Goal: Task Accomplishment & Management: Manage account settings

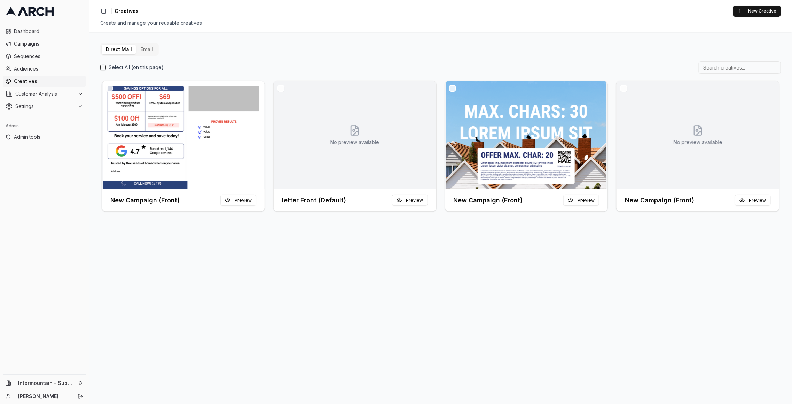
click at [48, 72] on span "Audiences" at bounding box center [48, 68] width 69 height 7
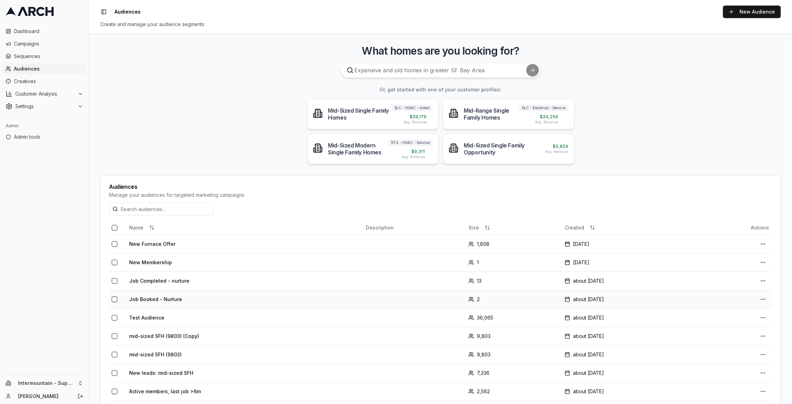
click at [156, 298] on td "Job Booked - Nurture" at bounding box center [244, 299] width 237 height 18
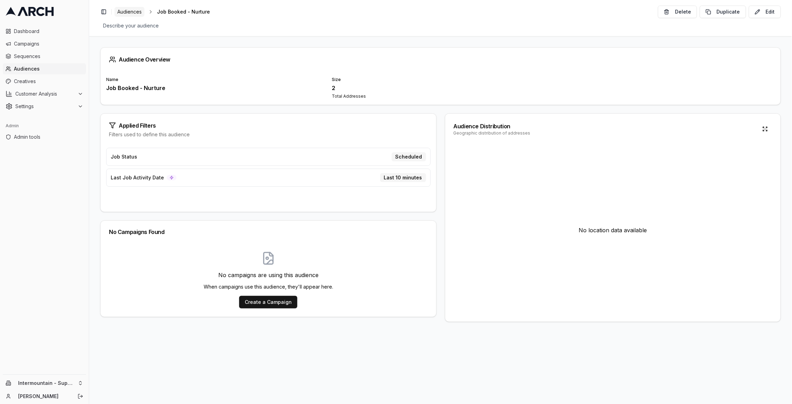
click at [122, 10] on span "Audiences" at bounding box center [129, 11] width 24 height 7
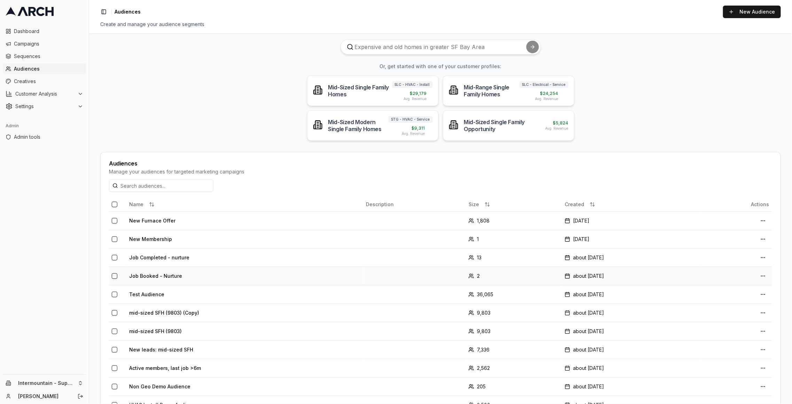
scroll to position [50, 0]
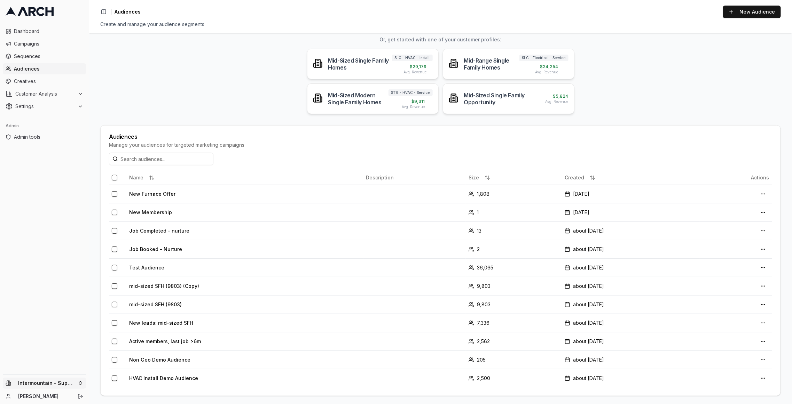
click at [79, 385] on html "Dashboard Campaigns Sequences Audiences Creatives Customer Analysis Settings Ad…" at bounding box center [396, 202] width 792 height 404
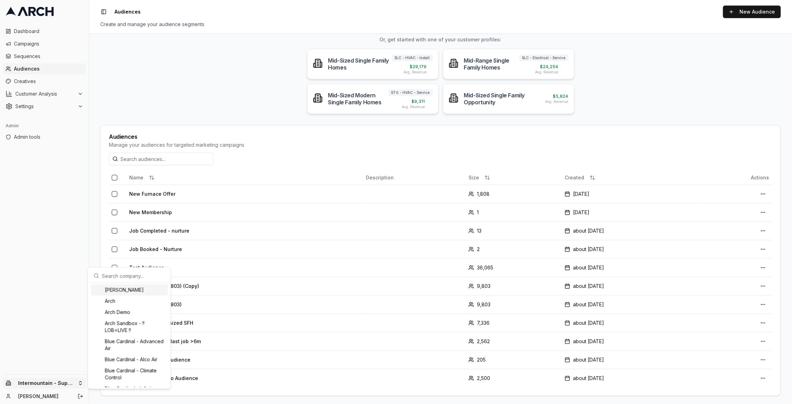
click at [125, 270] on input "text" at bounding box center [133, 276] width 63 height 14
type input "comf"
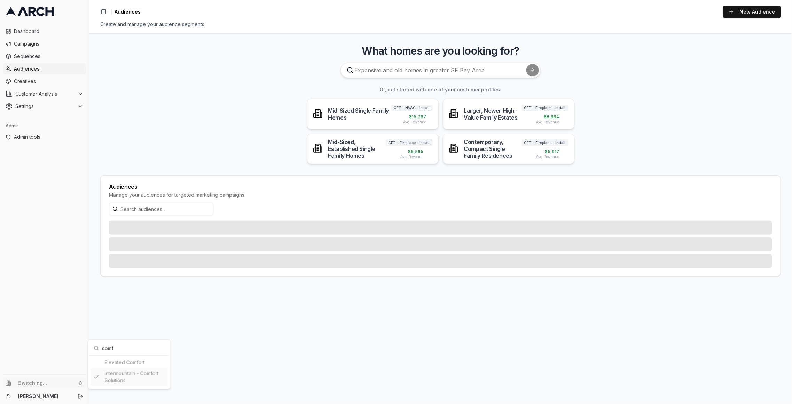
scroll to position [0, 0]
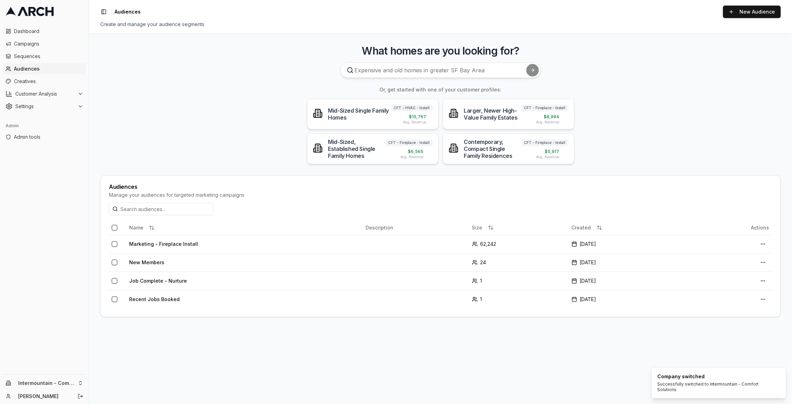
click at [114, 105] on main "What homes are you looking for? Or, get started with one of your customer profi…" at bounding box center [440, 218] width 702 height 371
click at [151, 299] on td "Recent Jobs Booked" at bounding box center [244, 299] width 237 height 18
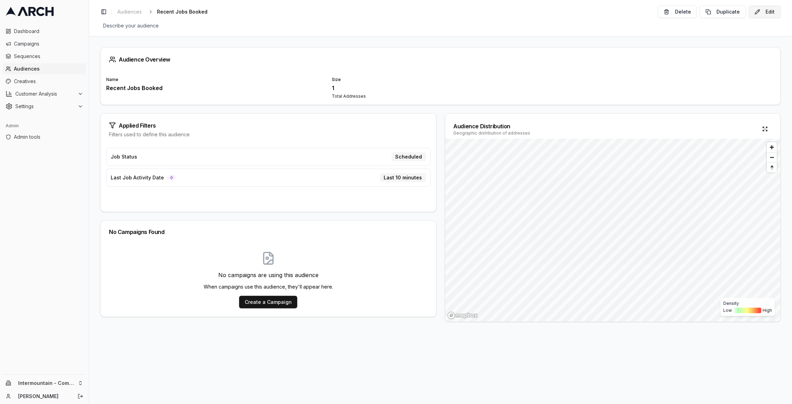
click at [765, 13] on button "Edit" at bounding box center [764, 12] width 32 height 13
